Goal: Check status: Check status

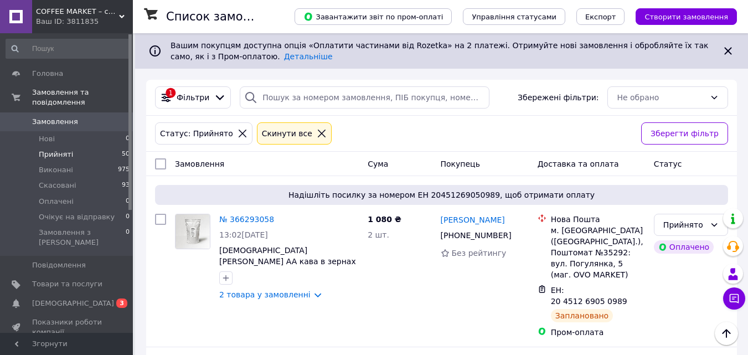
scroll to position [665, 0]
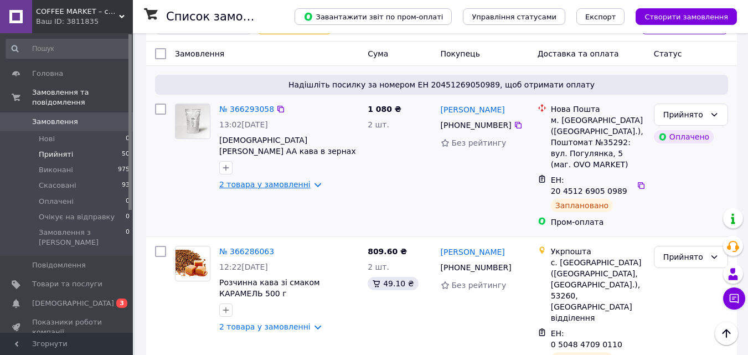
scroll to position [111, 0]
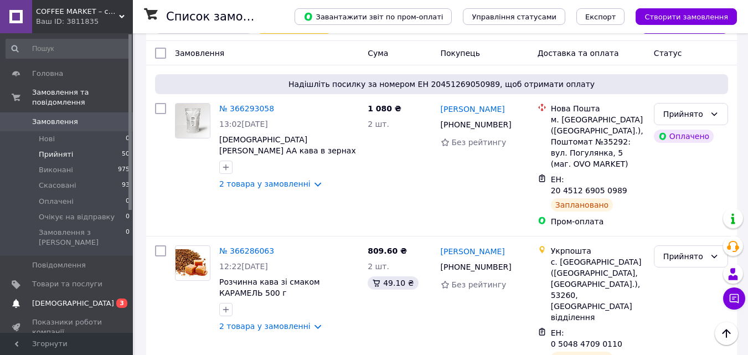
click at [53, 299] on span "[DEMOGRAPHIC_DATA]" at bounding box center [73, 304] width 82 height 10
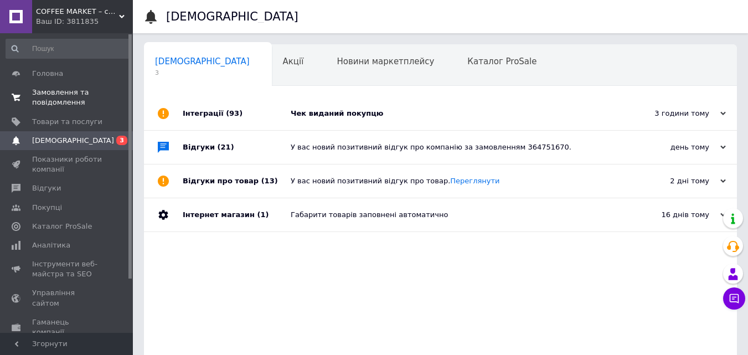
click at [62, 90] on span "Замовлення та повідомлення" at bounding box center [67, 98] width 70 height 20
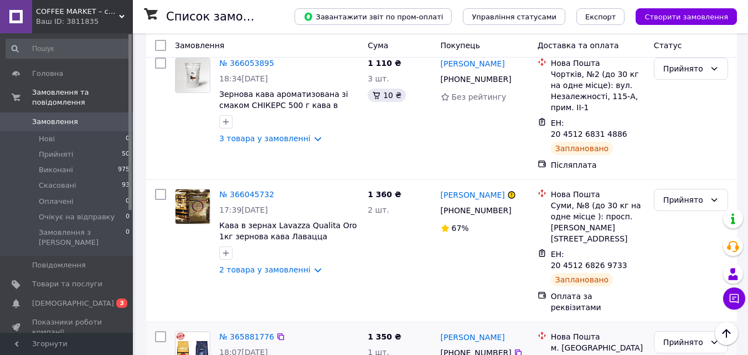
scroll to position [776, 0]
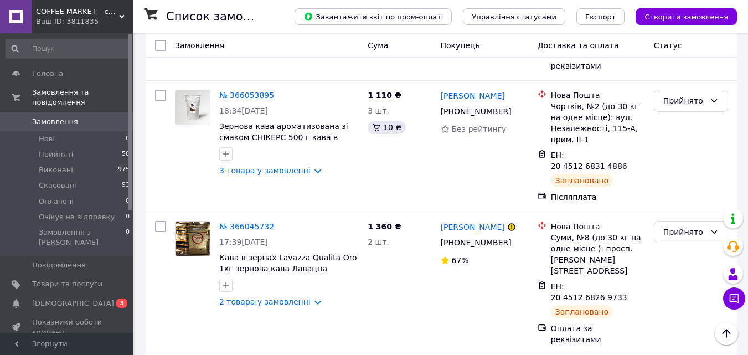
click at [120, 13] on div "COFFEE MARKET – світ справжньої кави! Ваш ID: 3811835" at bounding box center [82, 16] width 101 height 33
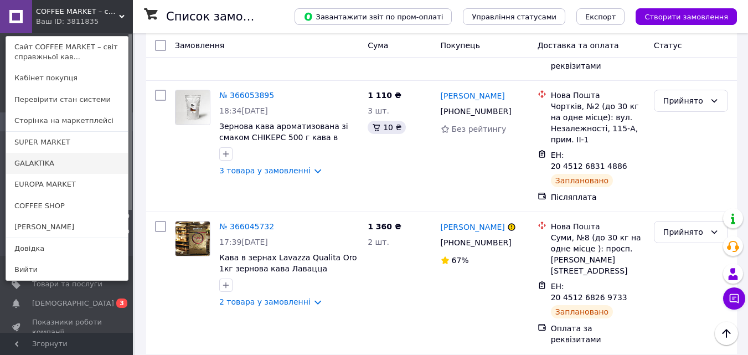
click at [40, 162] on link "GALAKTIKA" at bounding box center [67, 163] width 122 height 21
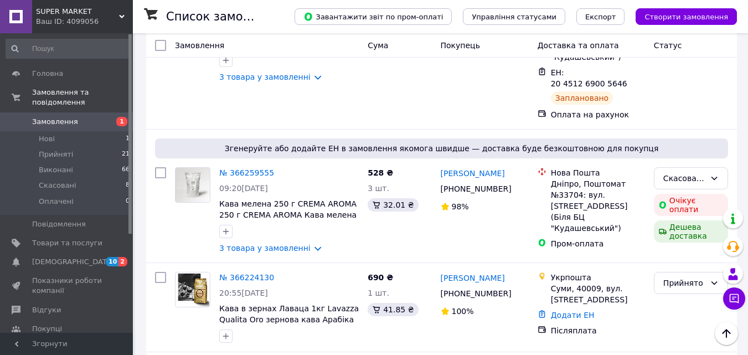
scroll to position [720, 0]
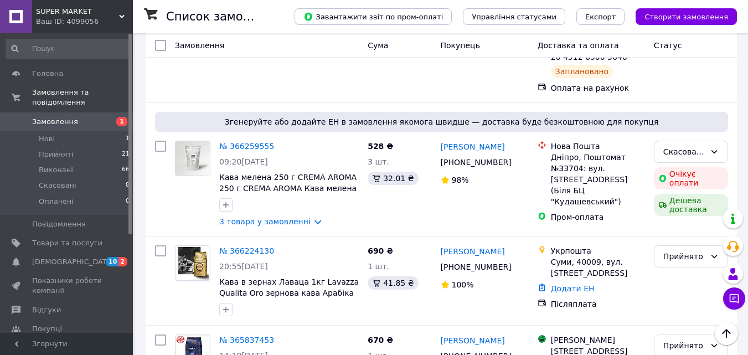
click at [67, 7] on span "SUPER MARKET" at bounding box center [77, 12] width 83 height 10
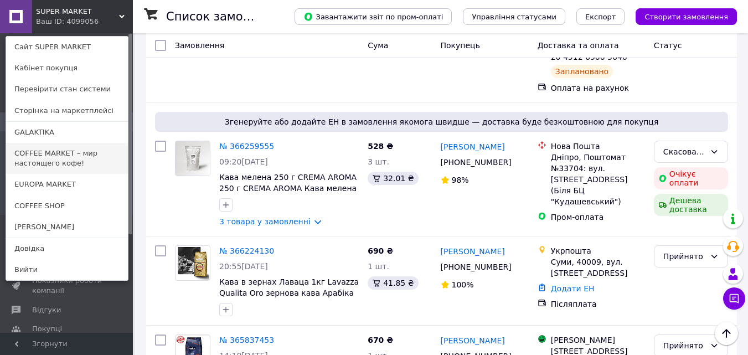
click at [54, 152] on link "COFFEE MARKET – мир настоящего кофе!" at bounding box center [67, 158] width 122 height 31
